Goal: Task Accomplishment & Management: Use online tool/utility

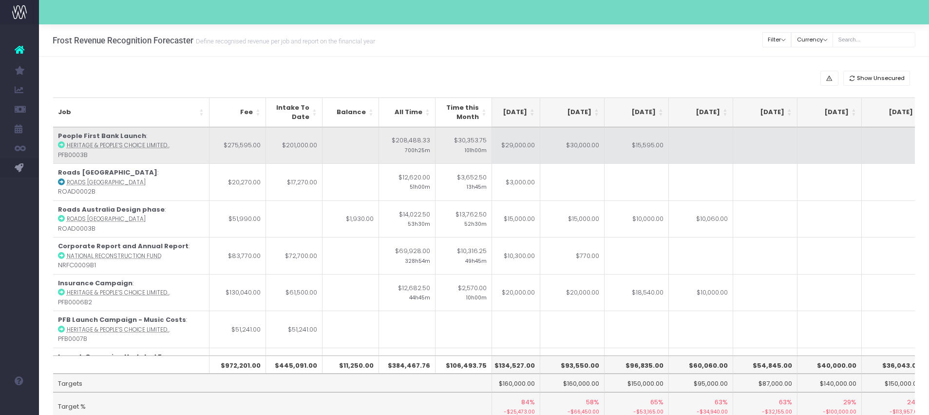
click at [449, 143] on td "$30,353.75 101h00m" at bounding box center [463, 145] width 57 height 37
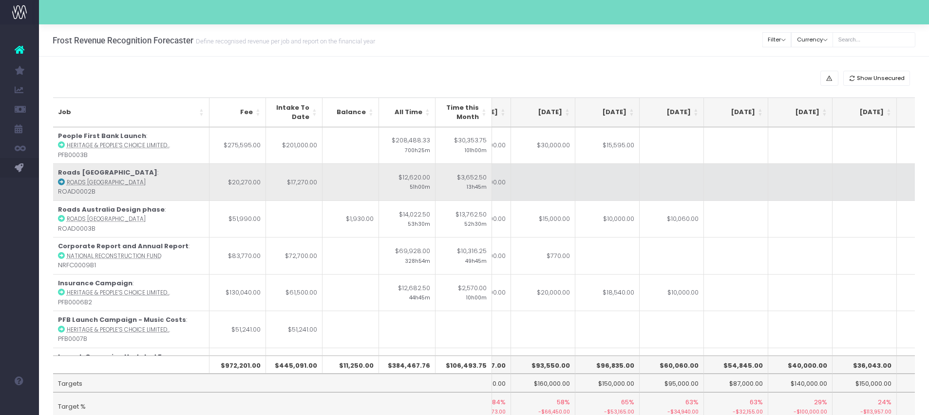
scroll to position [0, 175]
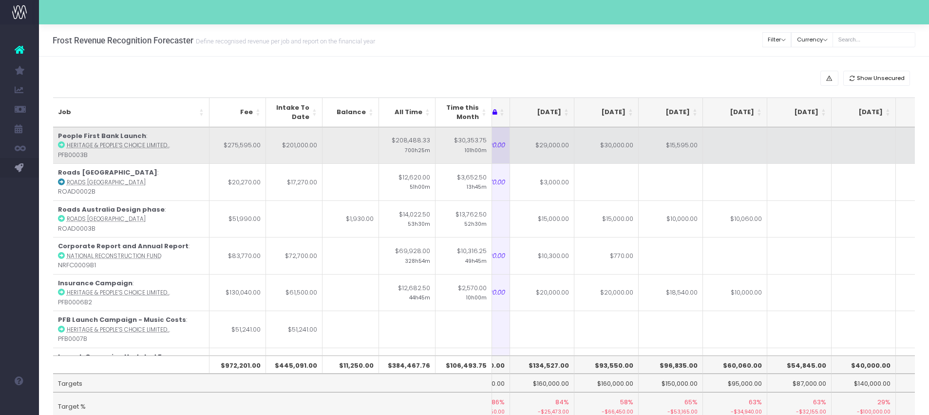
click at [552, 153] on td "$29,000.00" at bounding box center [542, 145] width 64 height 37
click at [617, 152] on td "$30,000.00" at bounding box center [606, 145] width 64 height 37
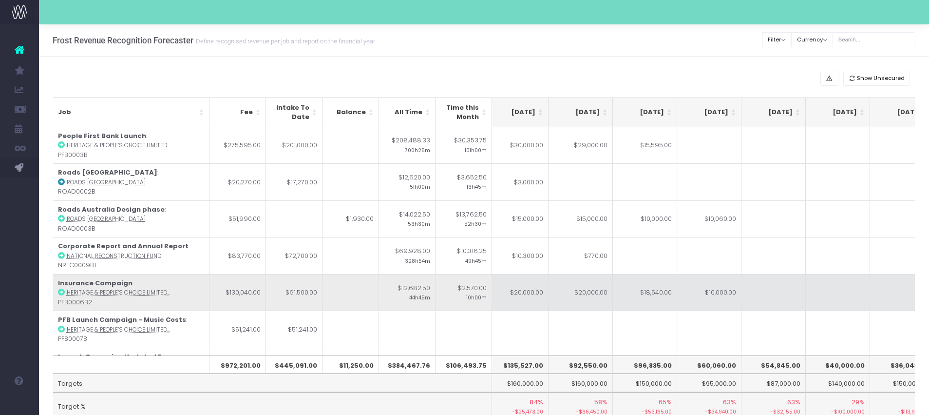
click at [519, 301] on td "$20,000.00" at bounding box center [516, 292] width 64 height 37
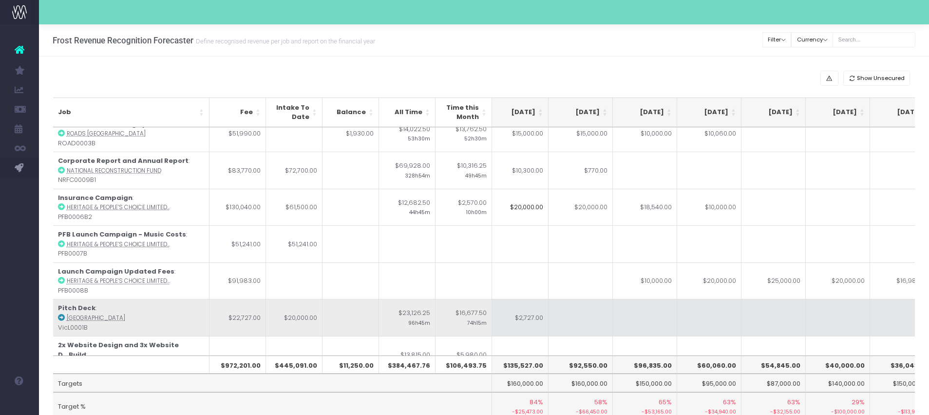
scroll to position [84, 201]
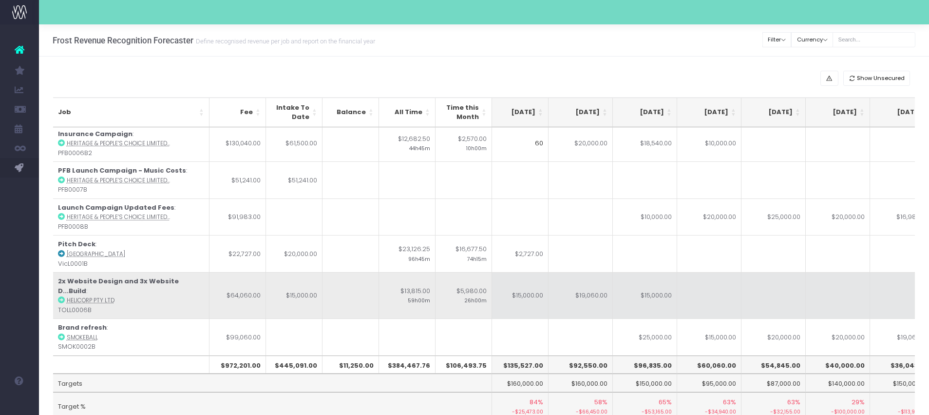
type input "6"
click at [530, 299] on td "$15,000.00" at bounding box center [516, 297] width 64 height 46
type input "6000"
click at [700, 293] on td at bounding box center [709, 297] width 64 height 46
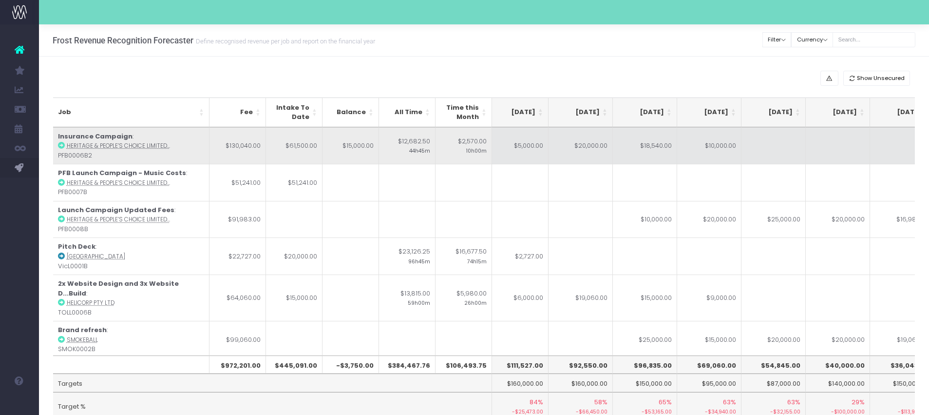
click at [517, 149] on td "$5,000.00" at bounding box center [516, 145] width 64 height 37
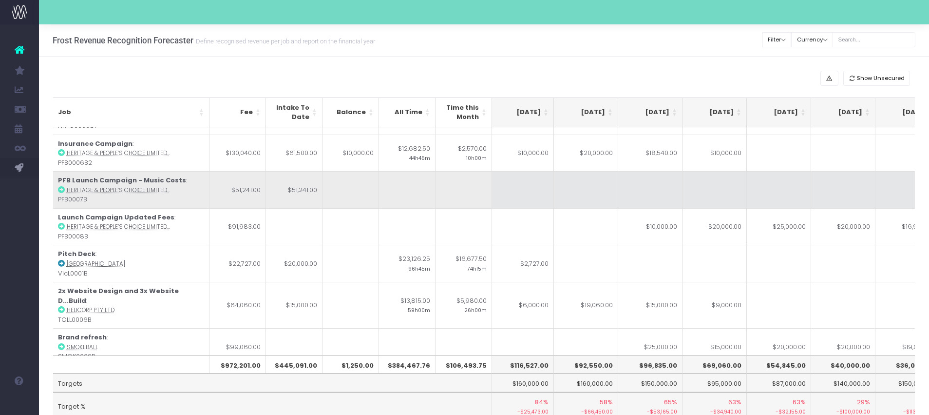
scroll to position [0, 192]
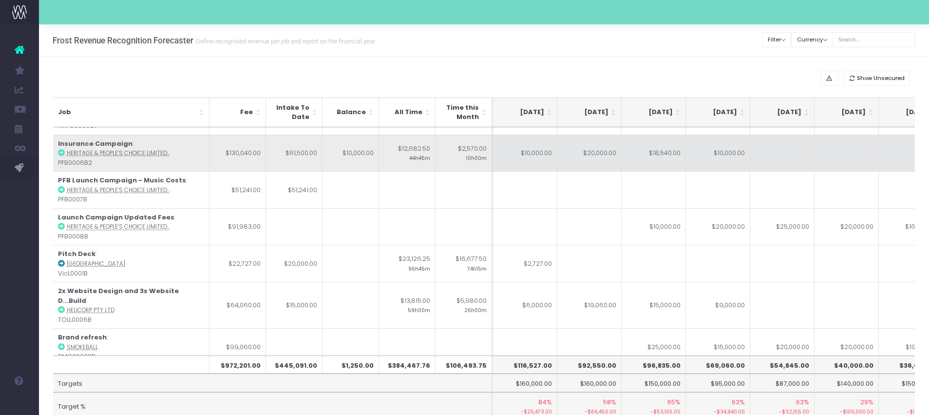
click at [706, 159] on td "$10,000.00" at bounding box center [718, 152] width 64 height 37
click at [674, 160] on td "$18,540.00" at bounding box center [654, 152] width 64 height 37
click at [696, 164] on td "$20,000.00" at bounding box center [718, 152] width 64 height 37
click at [662, 163] on td "$18,540.00" at bounding box center [654, 152] width 64 height 37
type input "20000"
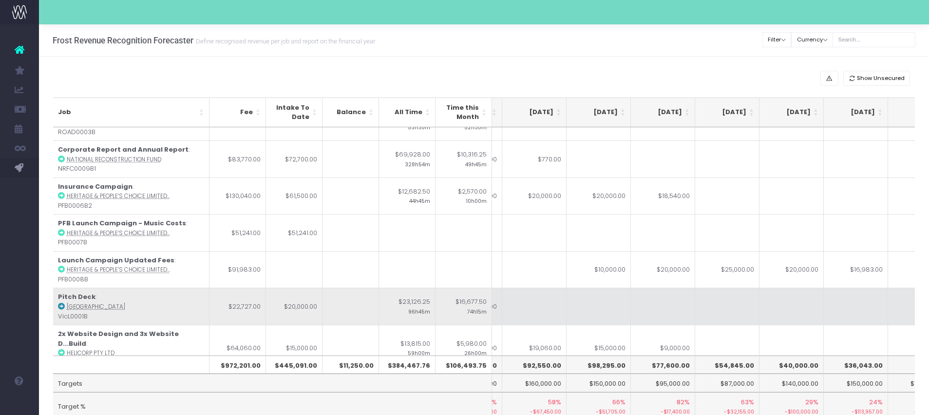
scroll to position [96, 247]
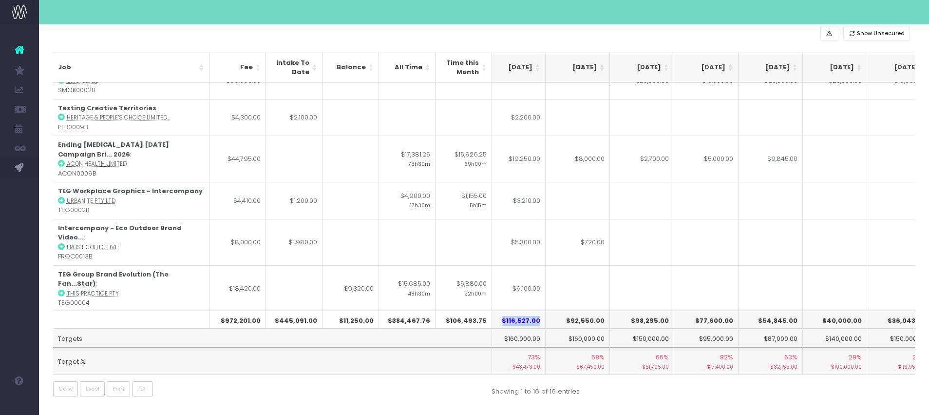
drag, startPoint x: 542, startPoint y: 320, endPoint x: 504, endPoint y: 321, distance: 38.5
click at [504, 321] on th "$116,527.00" at bounding box center [513, 319] width 64 height 19
copy th "$116,527.00"
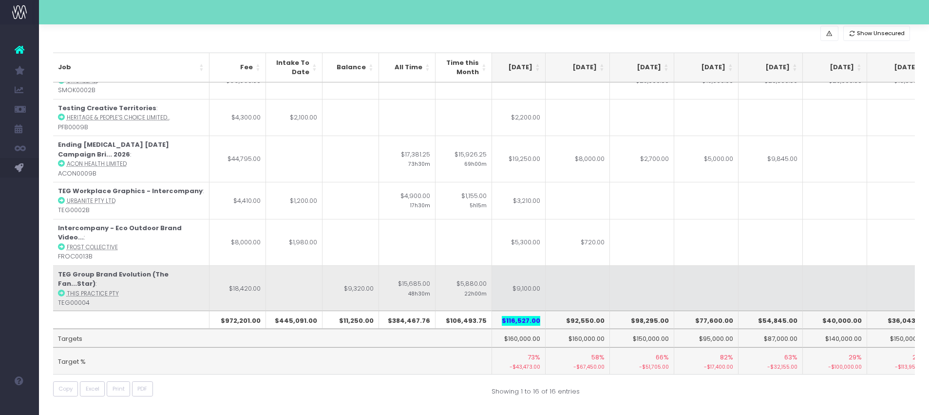
scroll to position [0, 193]
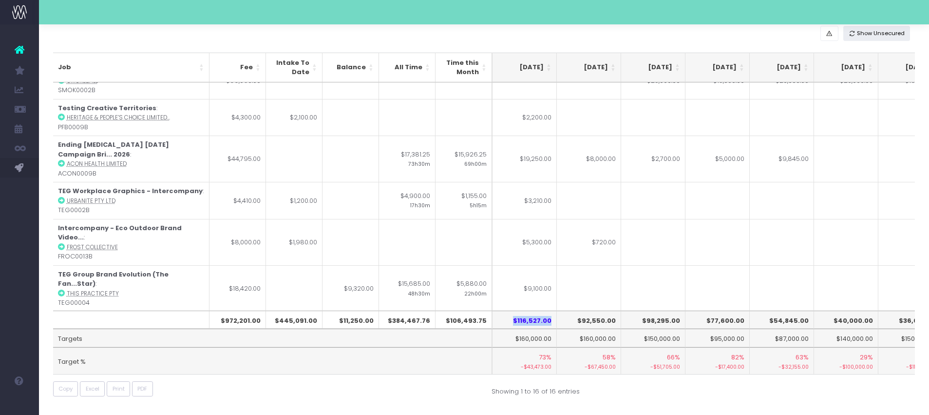
click at [891, 38] on button "Show Unsecured" at bounding box center [876, 33] width 67 height 15
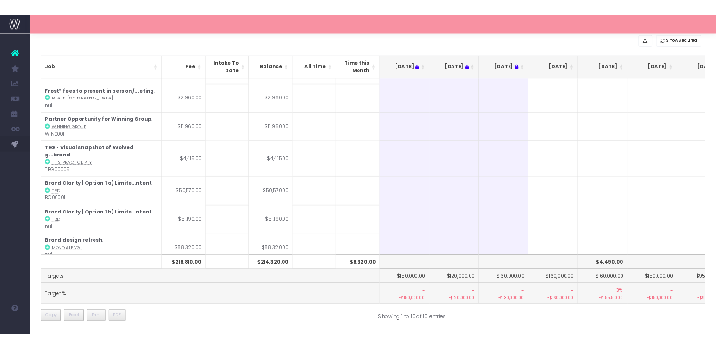
scroll to position [47, 0]
